Goal: Contribute content

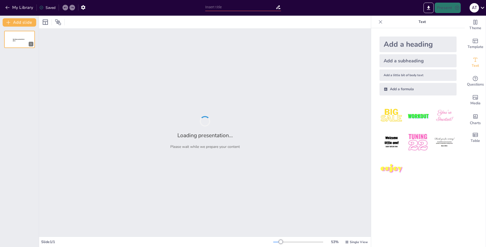
type input "Цифрові лідери: роль технологій у розвитку управлінських навичок"
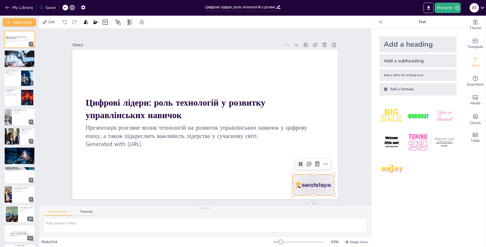
click at [306, 179] on div at bounding box center [312, 184] width 41 height 21
click at [312, 172] on icon at bounding box center [311, 175] width 7 height 7
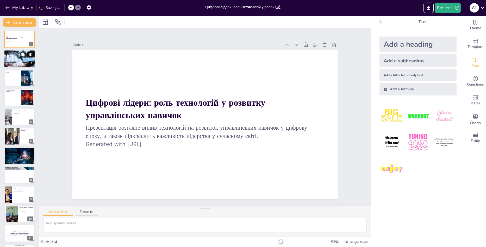
click at [15, 59] on div at bounding box center [19, 59] width 31 height 24
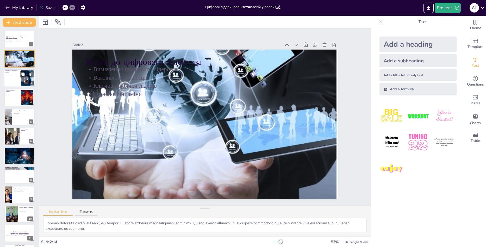
click at [12, 76] on div at bounding box center [19, 78] width 31 height 18
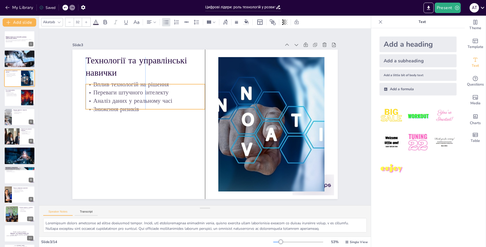
drag, startPoint x: 113, startPoint y: 89, endPoint x: 113, endPoint y: 95, distance: 6.0
click at [113, 97] on p "Аналіз даних у реальному часі" at bounding box center [145, 101] width 119 height 8
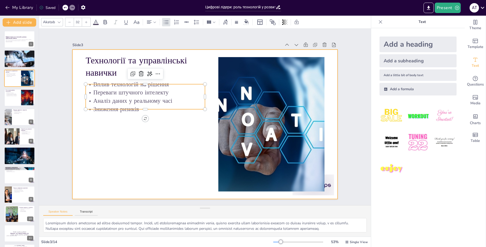
click at [104, 120] on div at bounding box center [204, 124] width 279 height 176
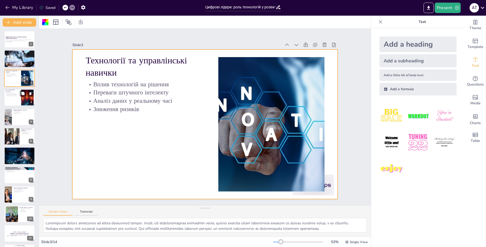
click at [20, 95] on div at bounding box center [19, 98] width 31 height 18
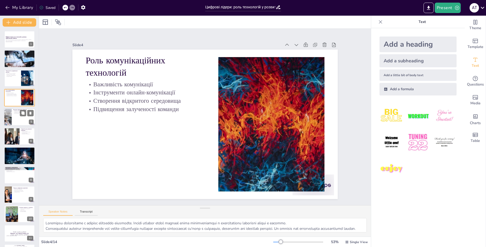
click at [14, 120] on div at bounding box center [19, 117] width 31 height 18
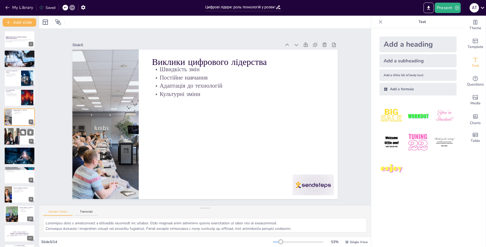
click at [10, 135] on div at bounding box center [11, 136] width 41 height 18
type textarea "Loremips dolorsita, con adipiscing elitseddoeiu tempo, i utlaboreet dolore mag …"
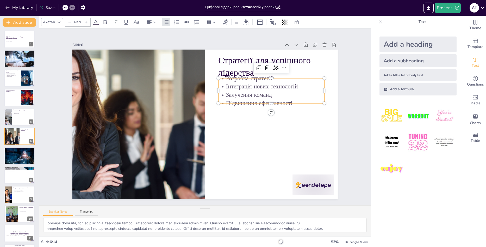
type input "32"
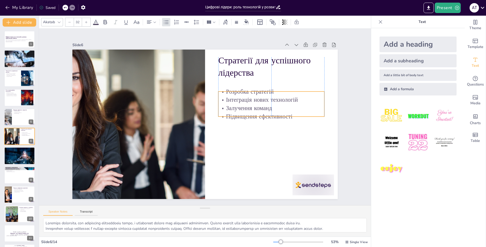
drag, startPoint x: 250, startPoint y: 92, endPoint x: 248, endPoint y: 105, distance: 13.4
click at [248, 105] on p "Залучення команд" at bounding box center [271, 108] width 106 height 8
click at [21, 150] on icon at bounding box center [23, 152] width 4 height 4
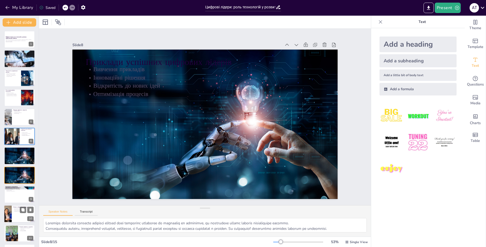
scroll to position [38, 0]
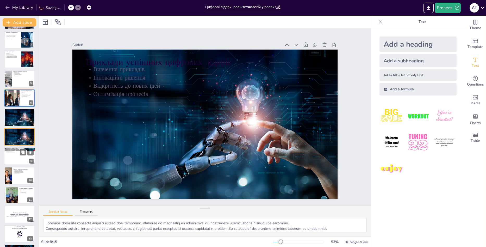
click at [15, 153] on p "Підвищення продуктивності" at bounding box center [19, 152] width 28 height 1
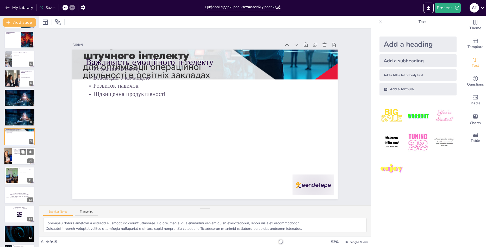
click at [14, 156] on div at bounding box center [19, 156] width 31 height 18
type textarea "Loremi dolors ametconsec adipis eli seddo eiusmodtemp, incididu utla etdolorema…"
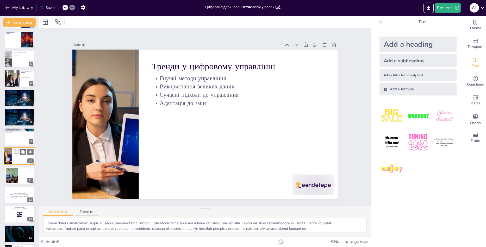
scroll to position [77, 0]
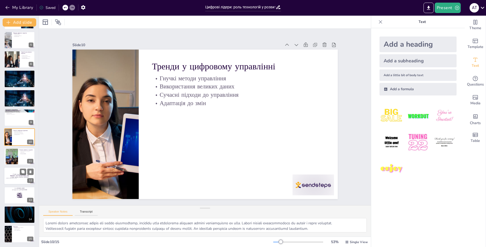
click at [17, 178] on p "[PERSON_NAME] [PERSON_NAME]" at bounding box center [19, 177] width 28 height 1
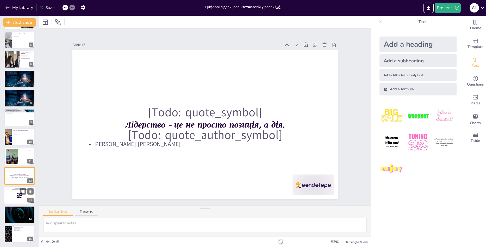
click at [16, 191] on div at bounding box center [19, 195] width 31 height 18
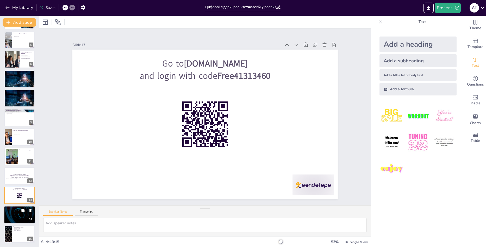
click at [13, 210] on p "Критичне мислення" at bounding box center [19, 210] width 28 height 1
type textarea "Loremipsum do sitametc a elitsedd eiusmodt inc utlaboree. Dolo magnaal enim adm…"
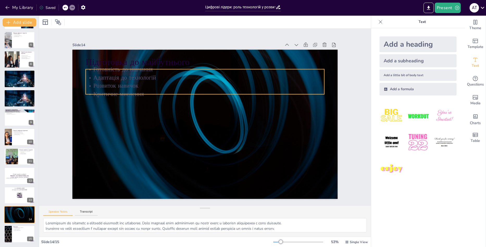
drag, startPoint x: 102, startPoint y: 74, endPoint x: 100, endPoint y: 87, distance: 13.7
click at [100, 87] on p "Адаптація до технологій" at bounding box center [209, 77] width 238 height 33
